Goal: Navigation & Orientation: Find specific page/section

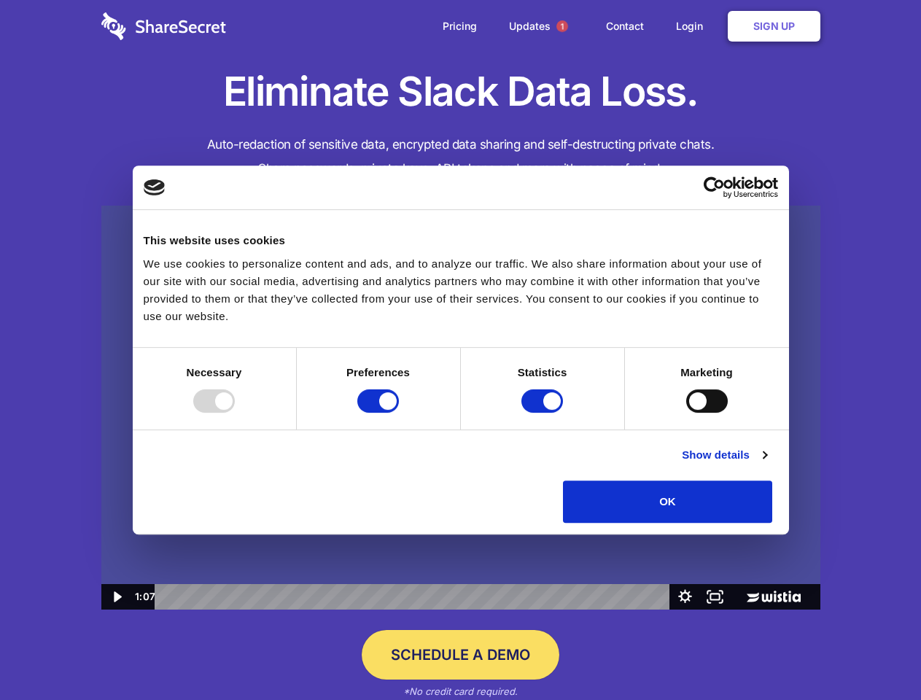
click at [460, 350] on img at bounding box center [460, 408] width 719 height 405
click at [235, 413] on div at bounding box center [214, 400] width 42 height 23
click at [399, 413] on input "Preferences" at bounding box center [378, 400] width 42 height 23
checkbox input "false"
click at [544, 413] on input "Statistics" at bounding box center [542, 400] width 42 height 23
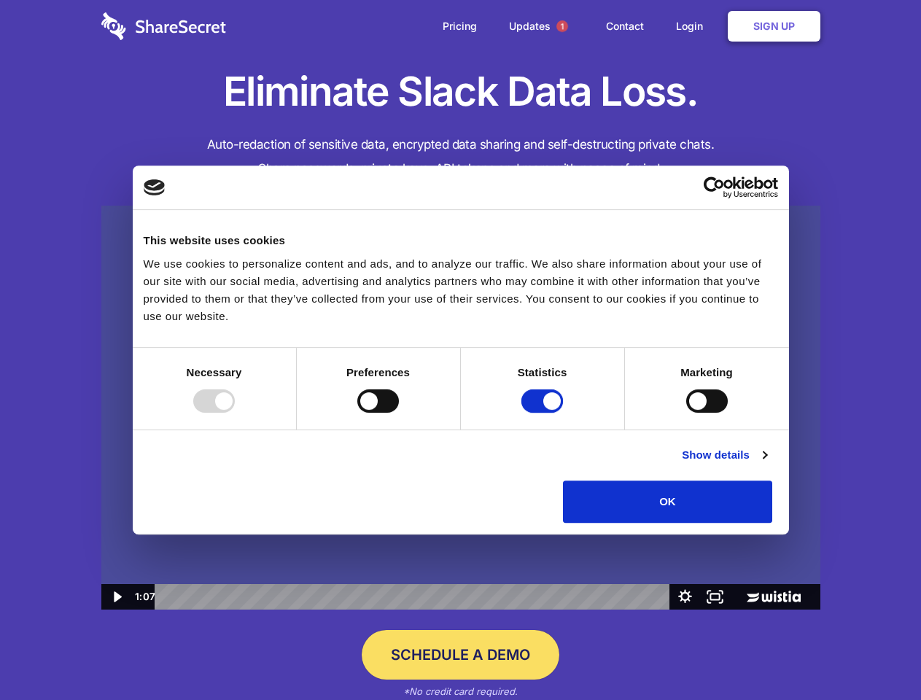
checkbox input "false"
click at [686, 413] on input "Marketing" at bounding box center [707, 400] width 42 height 23
checkbox input "true"
click at [766, 464] on link "Show details" at bounding box center [724, 454] width 85 height 17
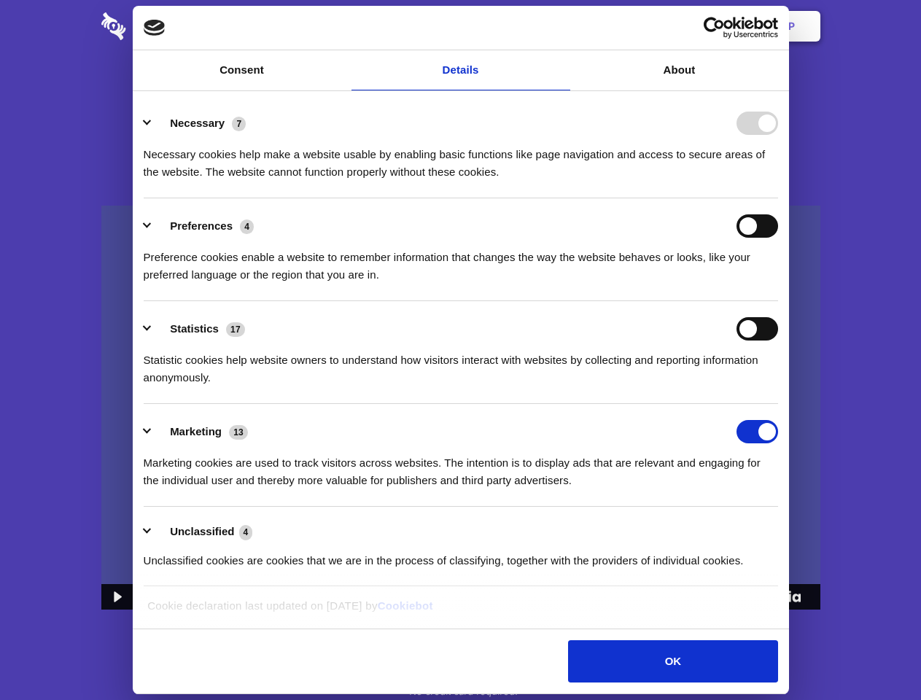
click at [778, 198] on li "Necessary 7 Necessary cookies help make a website usable by enabling basic func…" at bounding box center [461, 146] width 634 height 103
click at [561, 26] on span "1" at bounding box center [562, 26] width 12 height 12
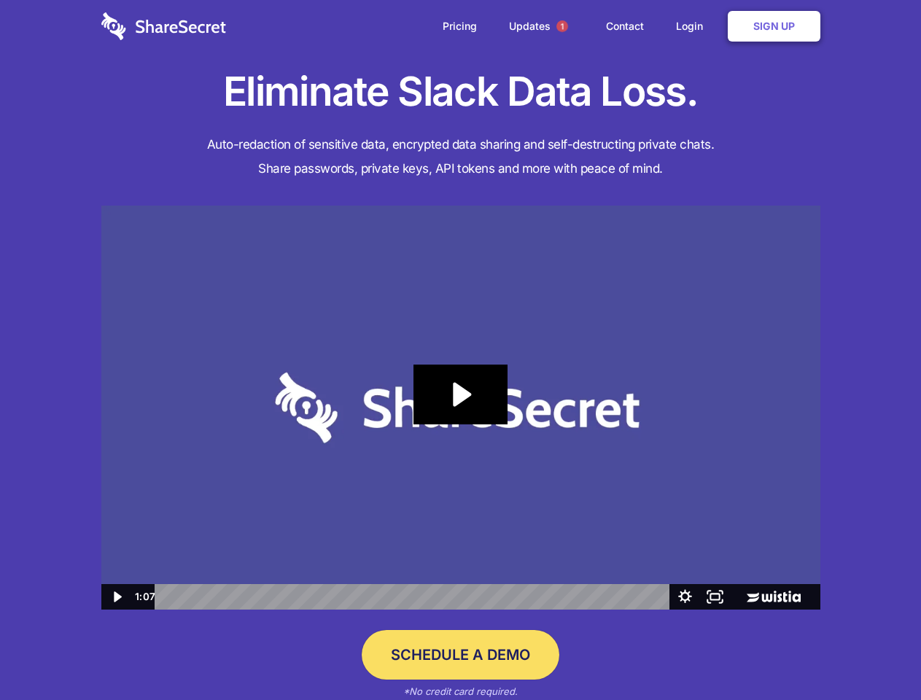
click at [461, 408] on icon "Play Video: Sharesecret Slack Extension" at bounding box center [459, 394] width 93 height 60
